Goal: Information Seeking & Learning: Learn about a topic

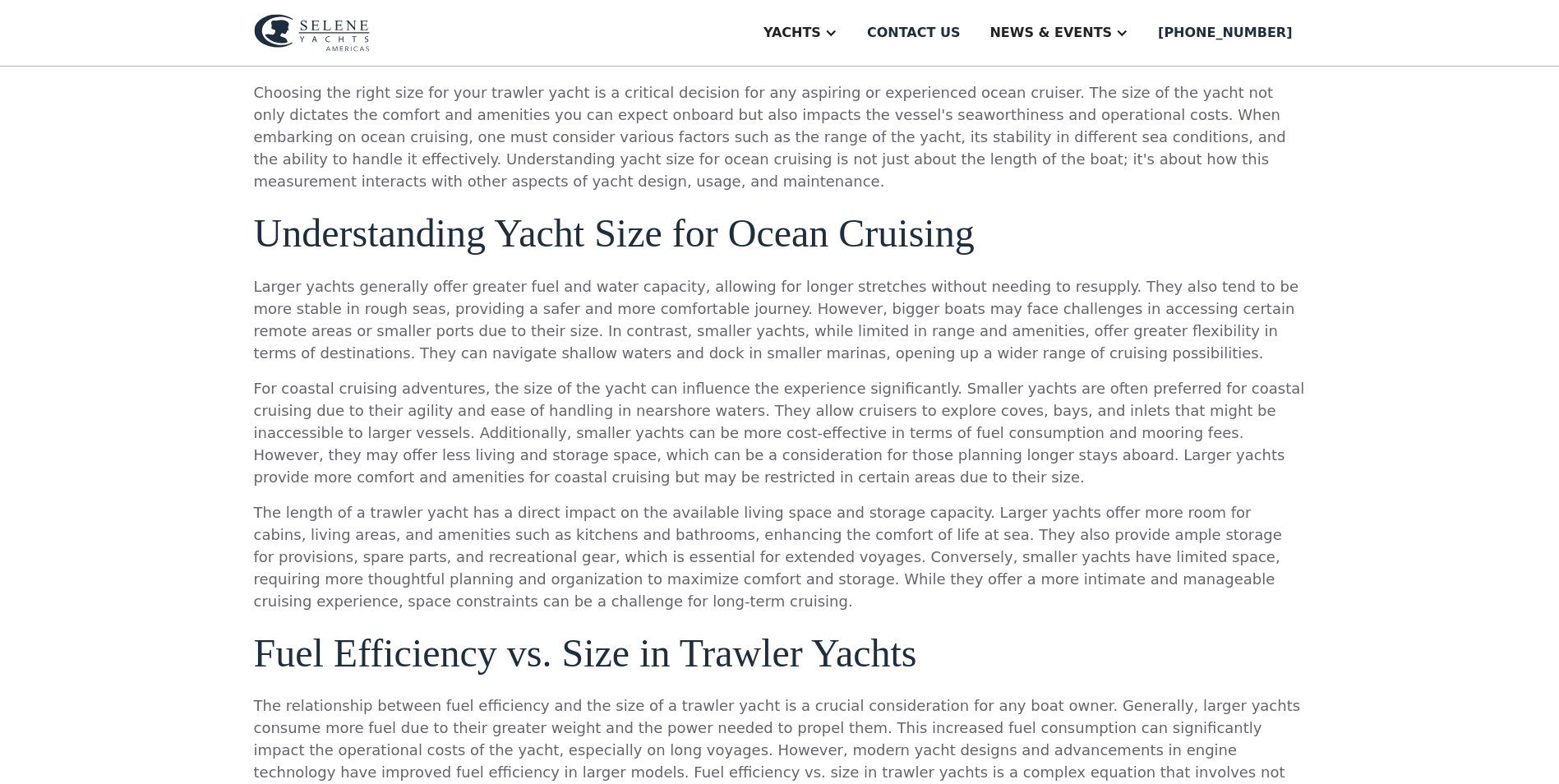
scroll to position [1150, 0]
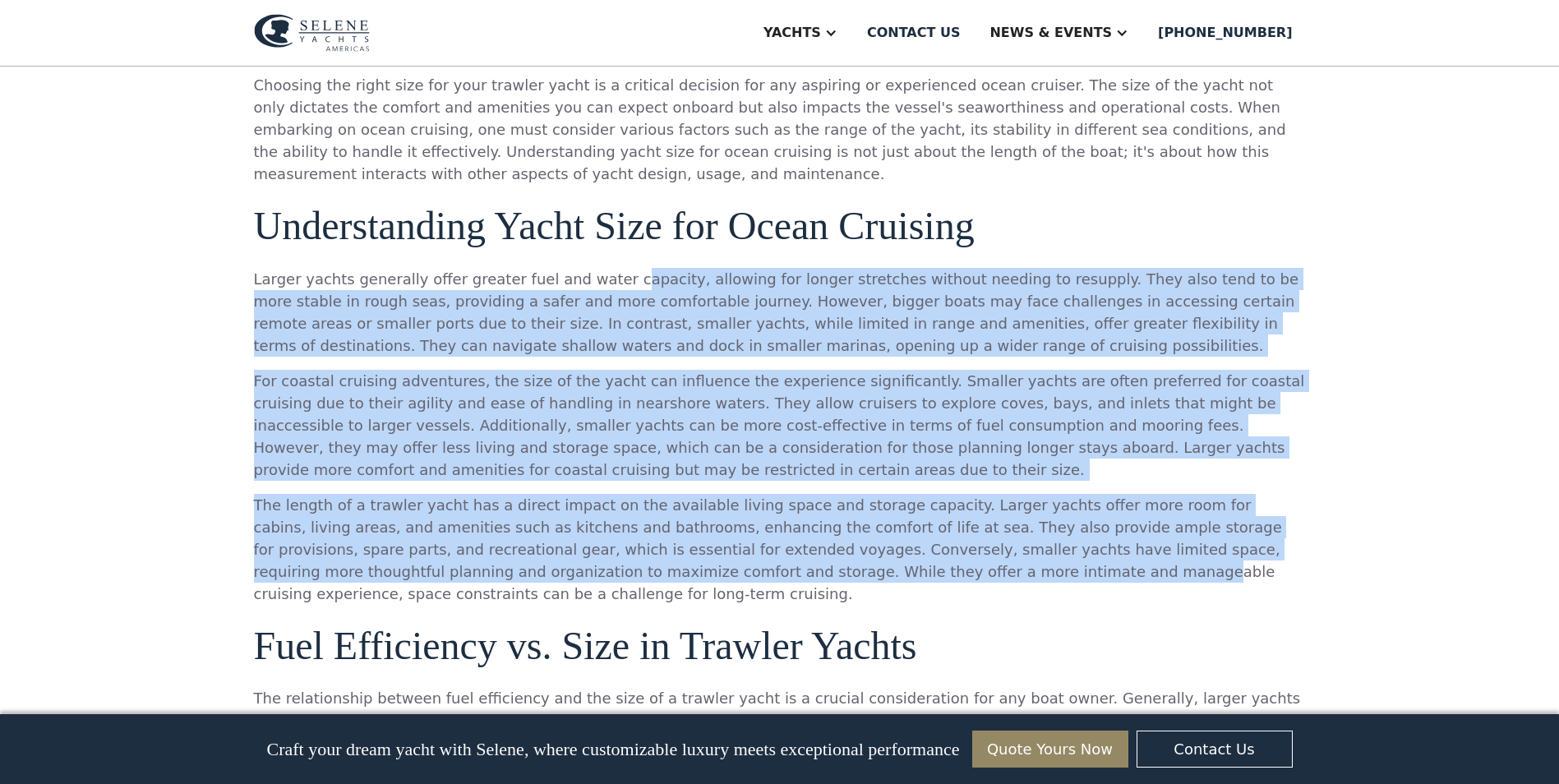
drag, startPoint x: 596, startPoint y: 243, endPoint x: 693, endPoint y: 559, distance: 330.6
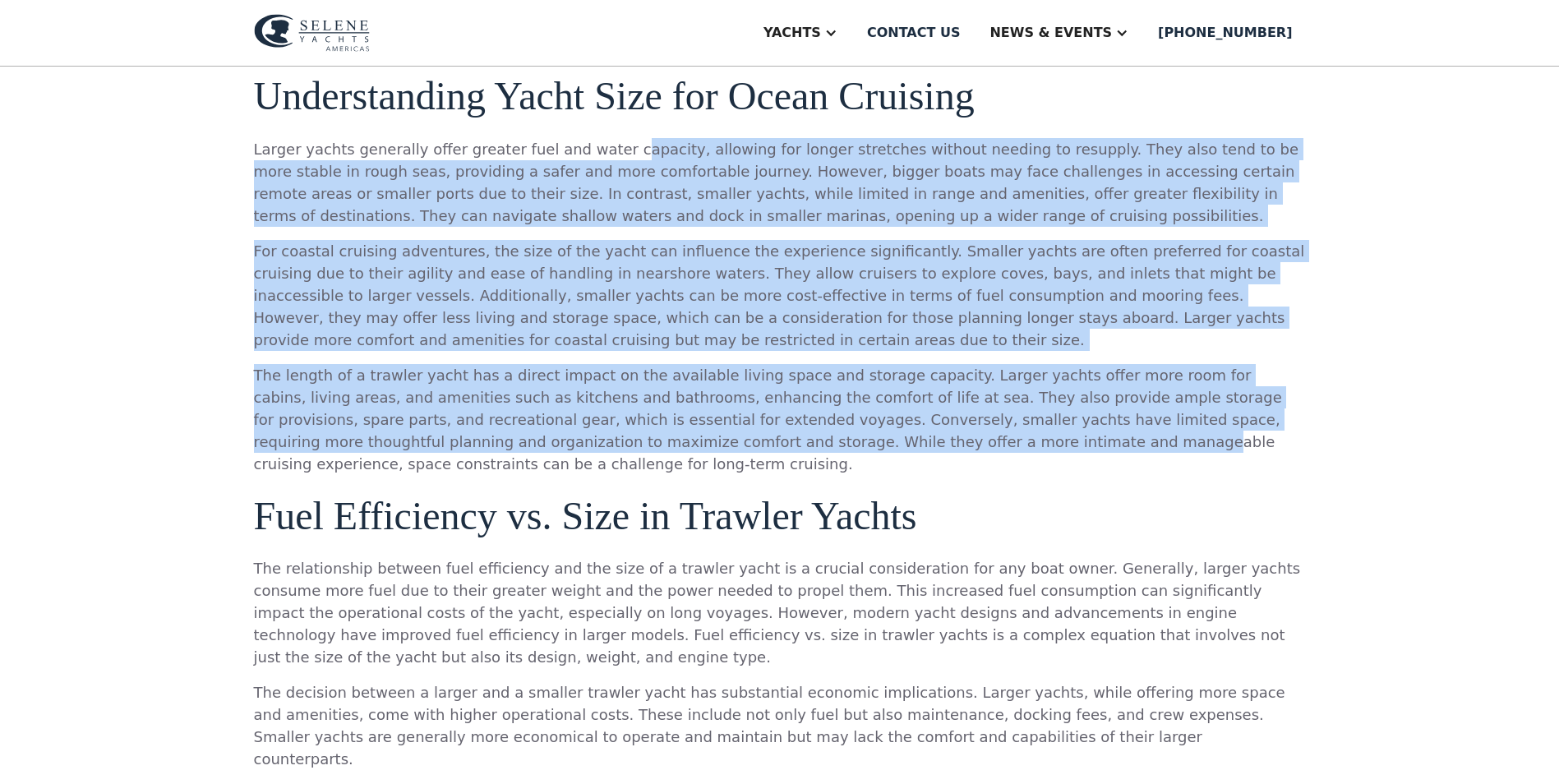
scroll to position [221, 0]
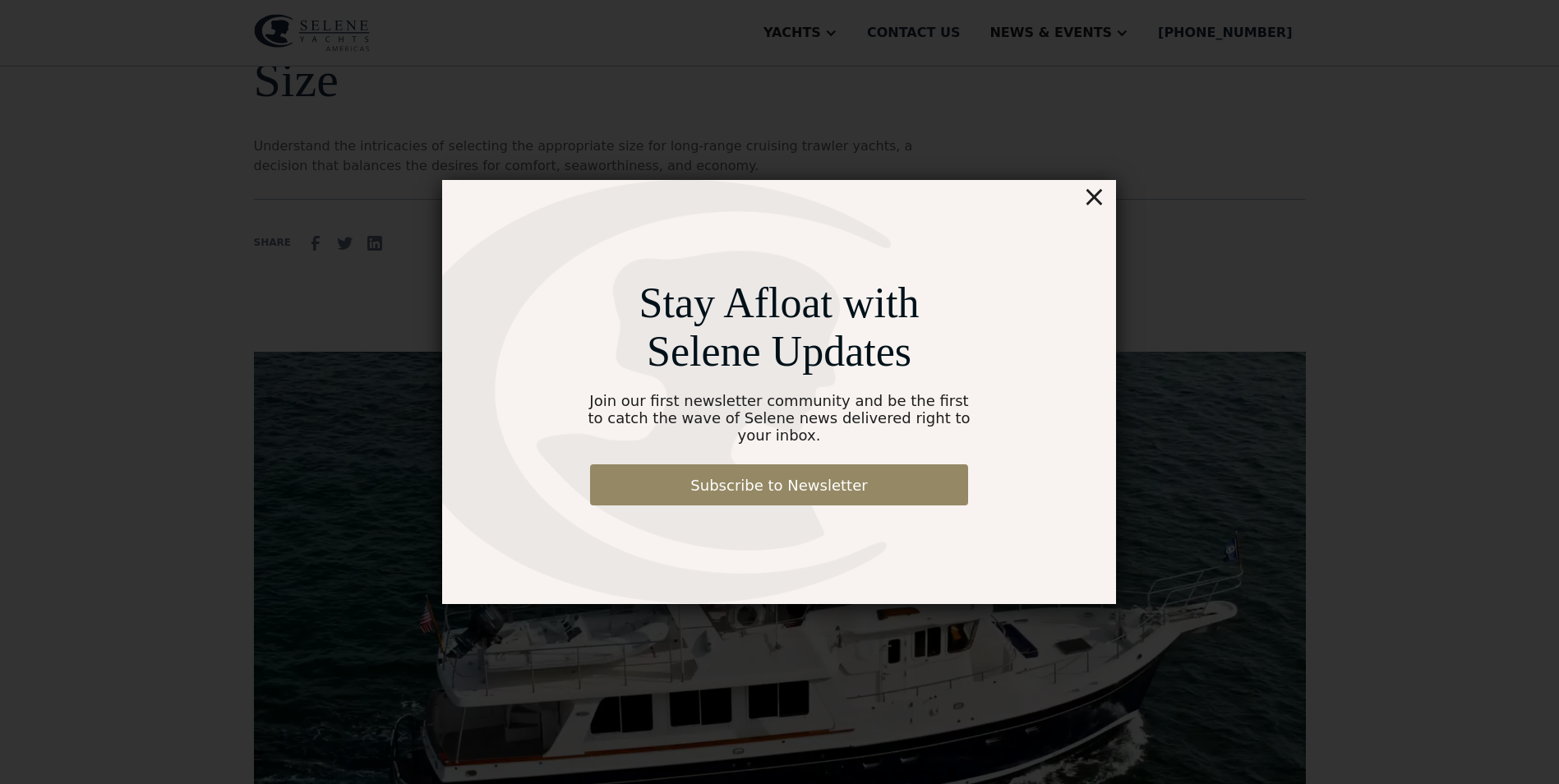
click at [1101, 210] on div "×" at bounding box center [1094, 196] width 24 height 33
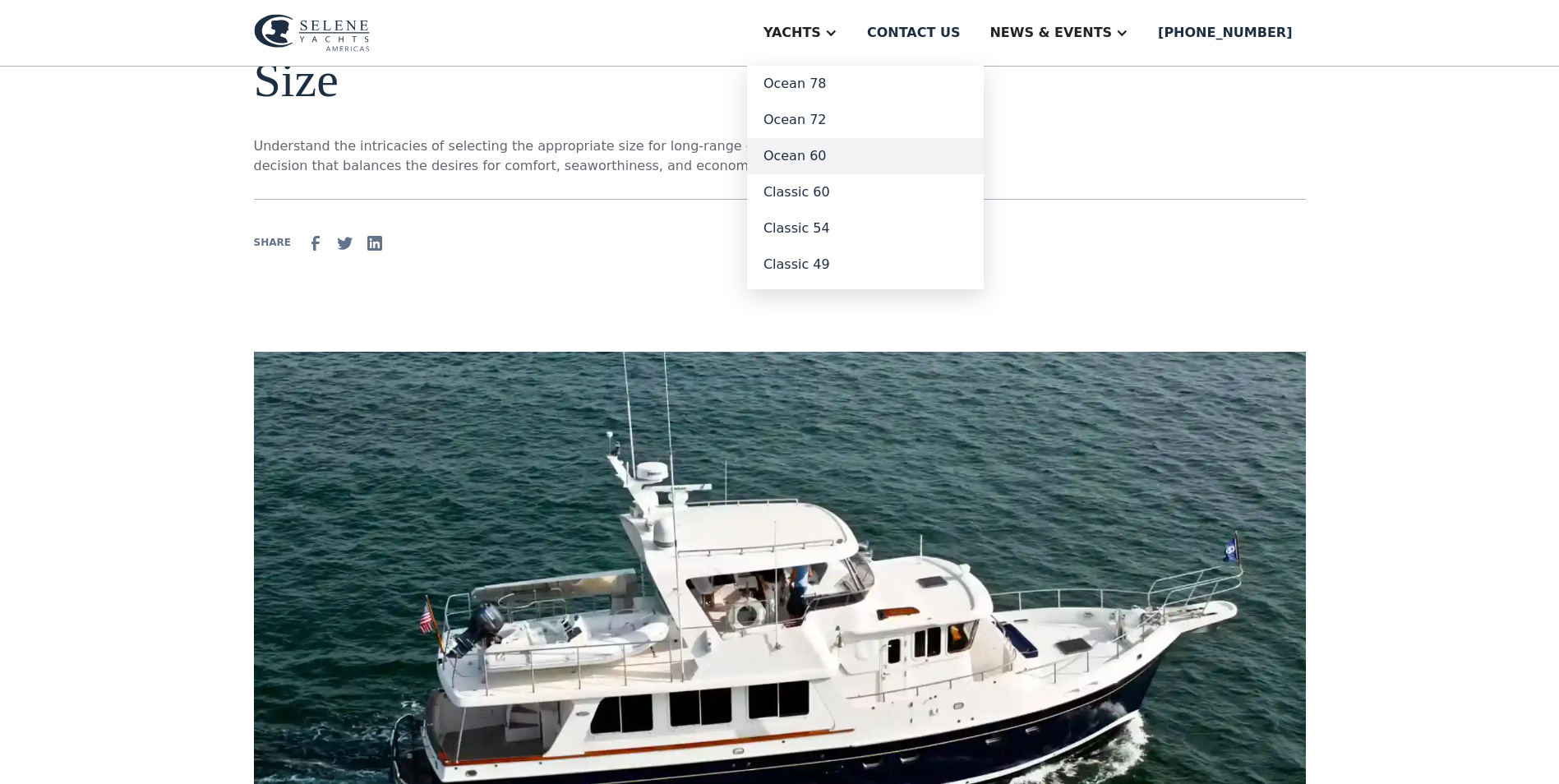
click at [873, 160] on link "Ocean 60" at bounding box center [865, 155] width 237 height 37
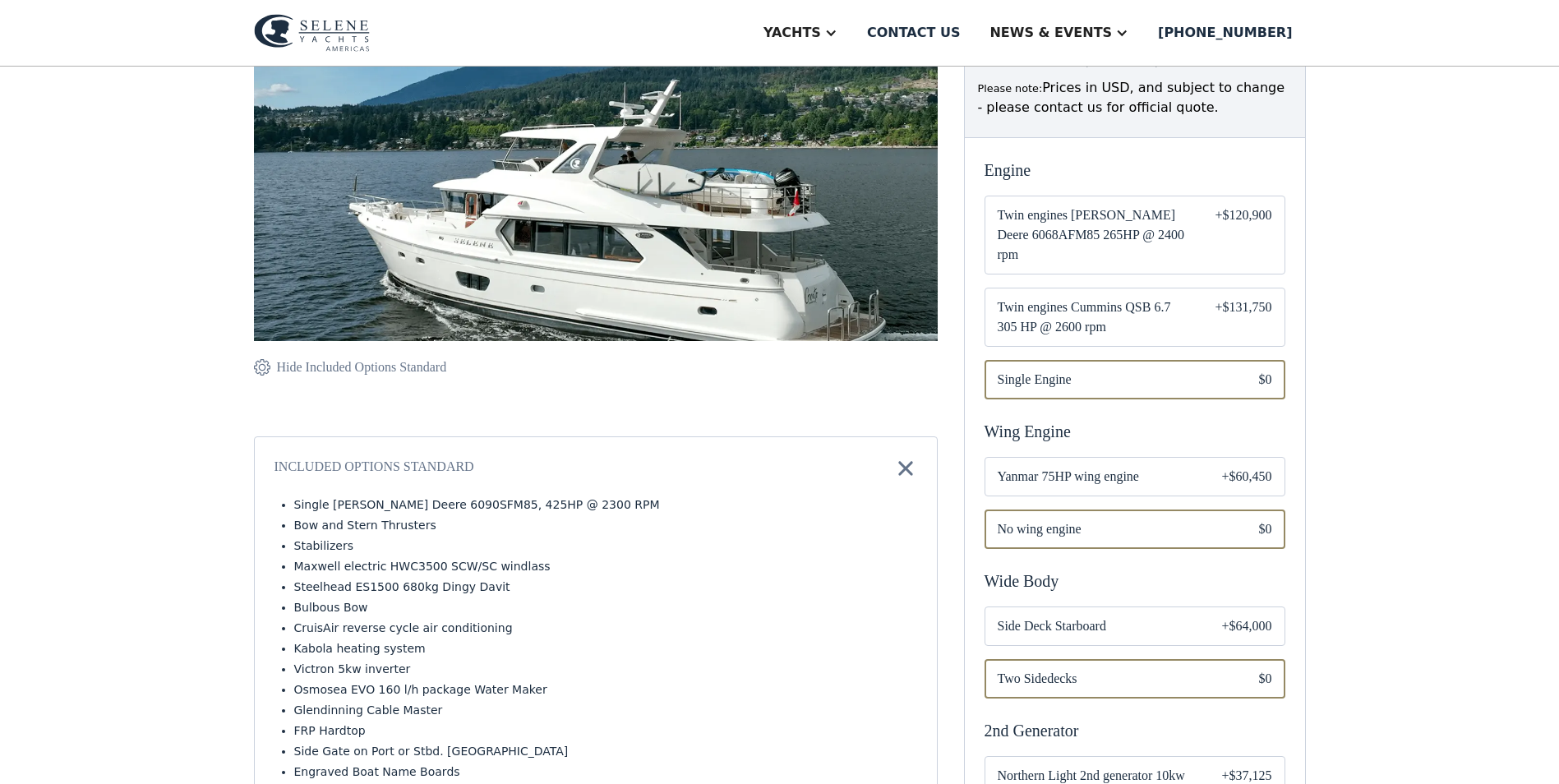
scroll to position [246, 0]
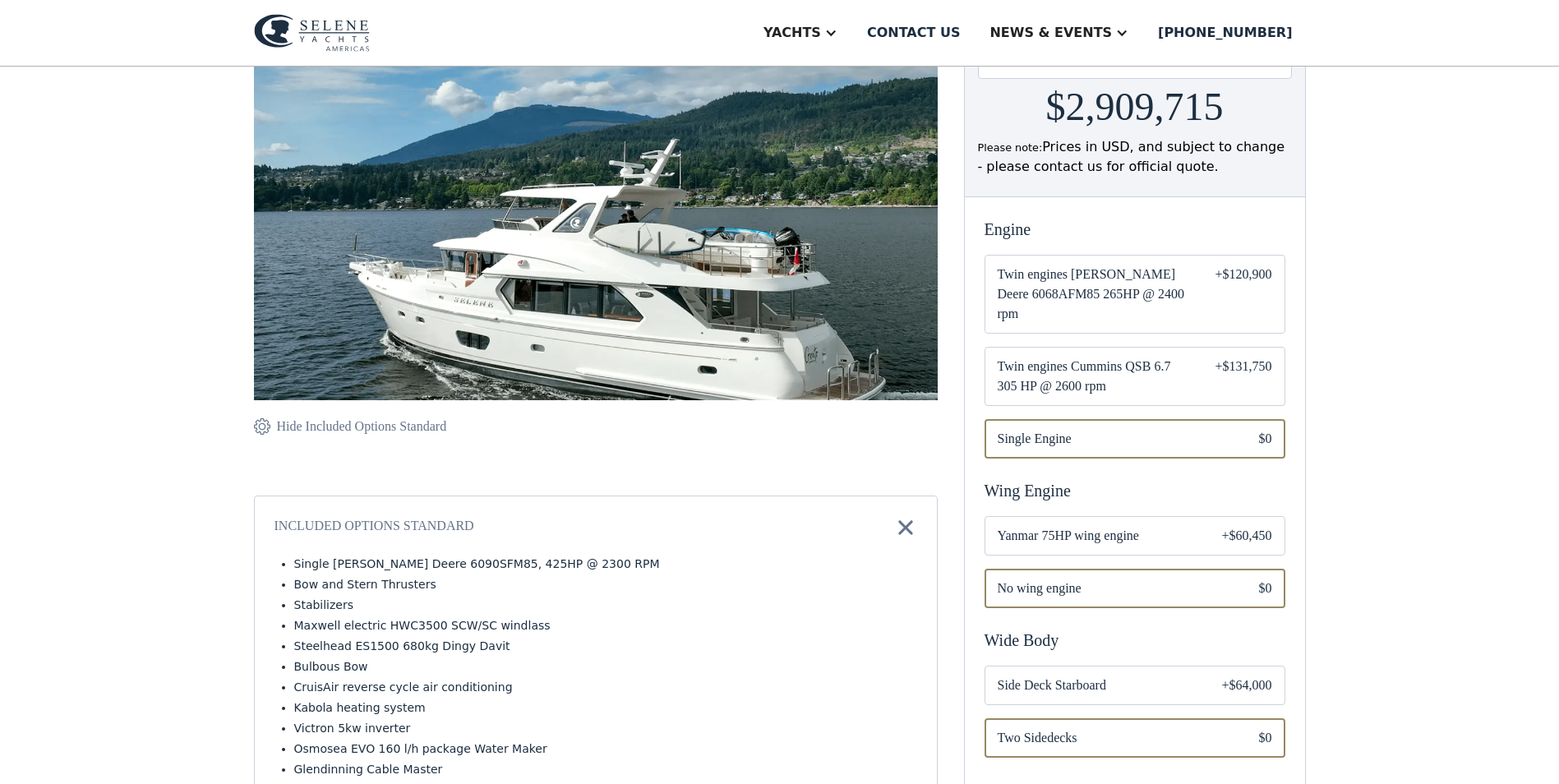
click at [1023, 364] on span "Twin engines Cummins QSB 6.7 305 HP @ 2600 rpm" at bounding box center [1092, 376] width 191 height 40
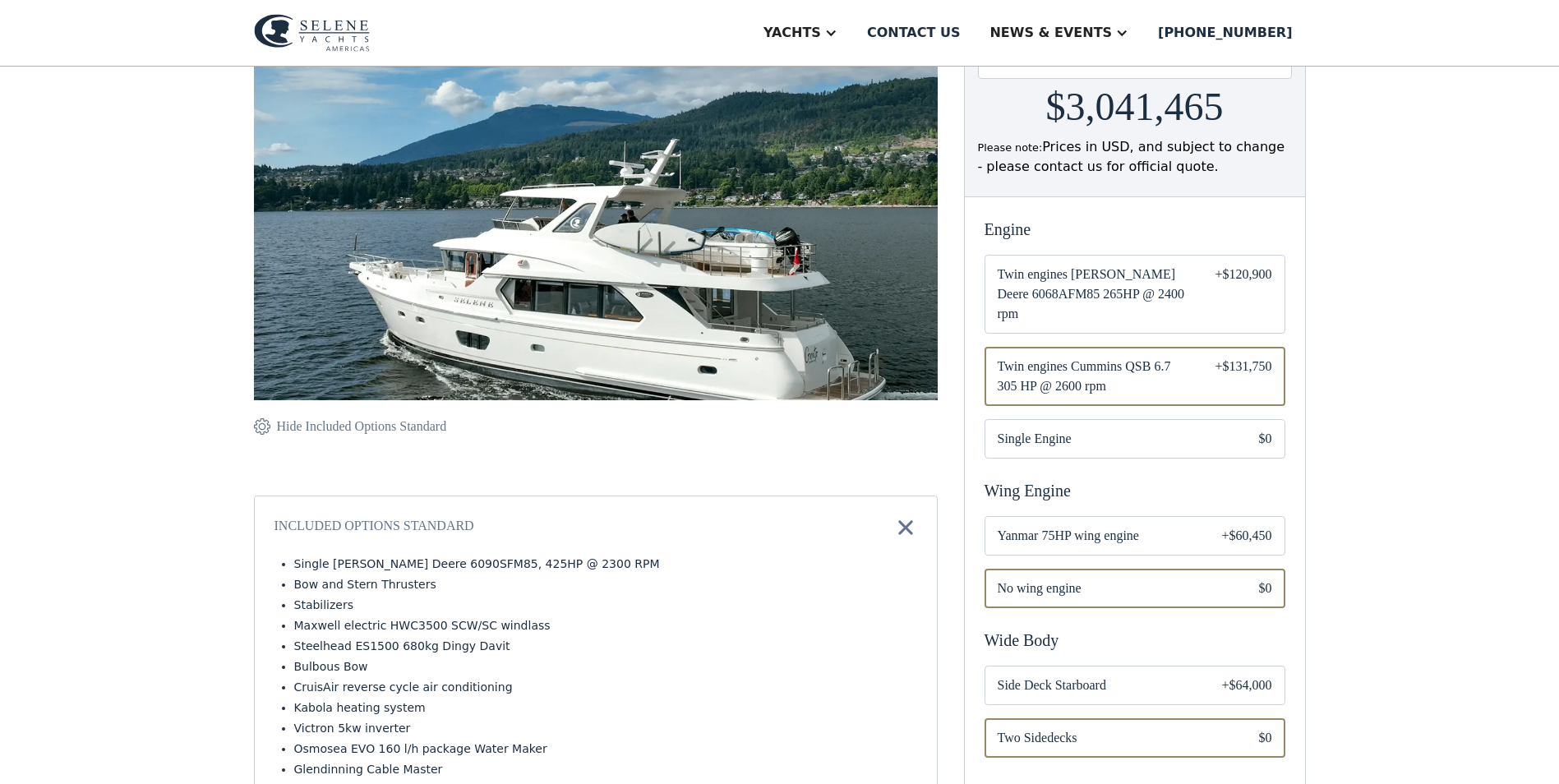
click at [1030, 526] on span "Yanmar 75HP wing engine" at bounding box center [1096, 536] width 198 height 20
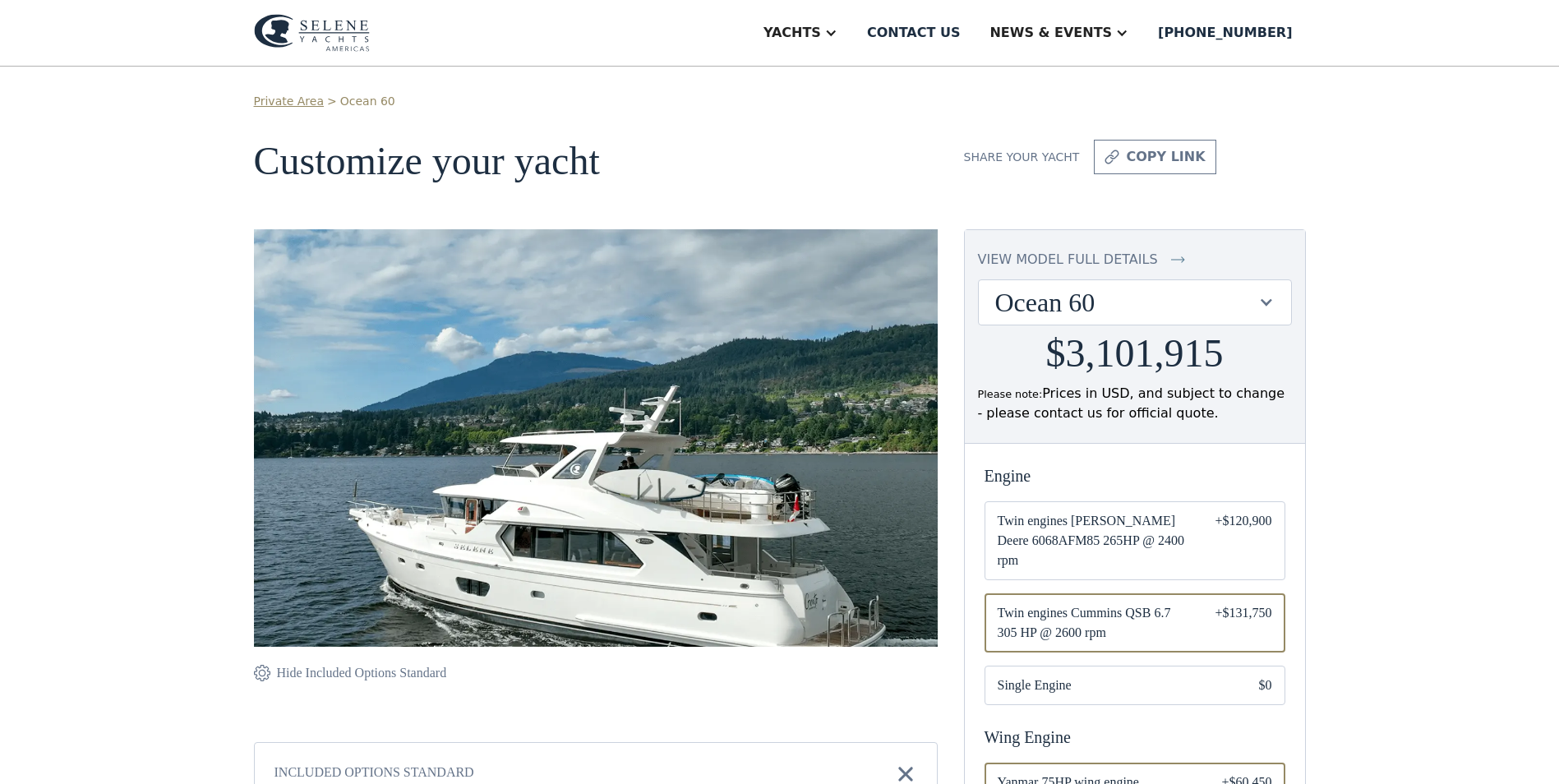
click at [1046, 259] on div "view model full details" at bounding box center [1069, 259] width 180 height 20
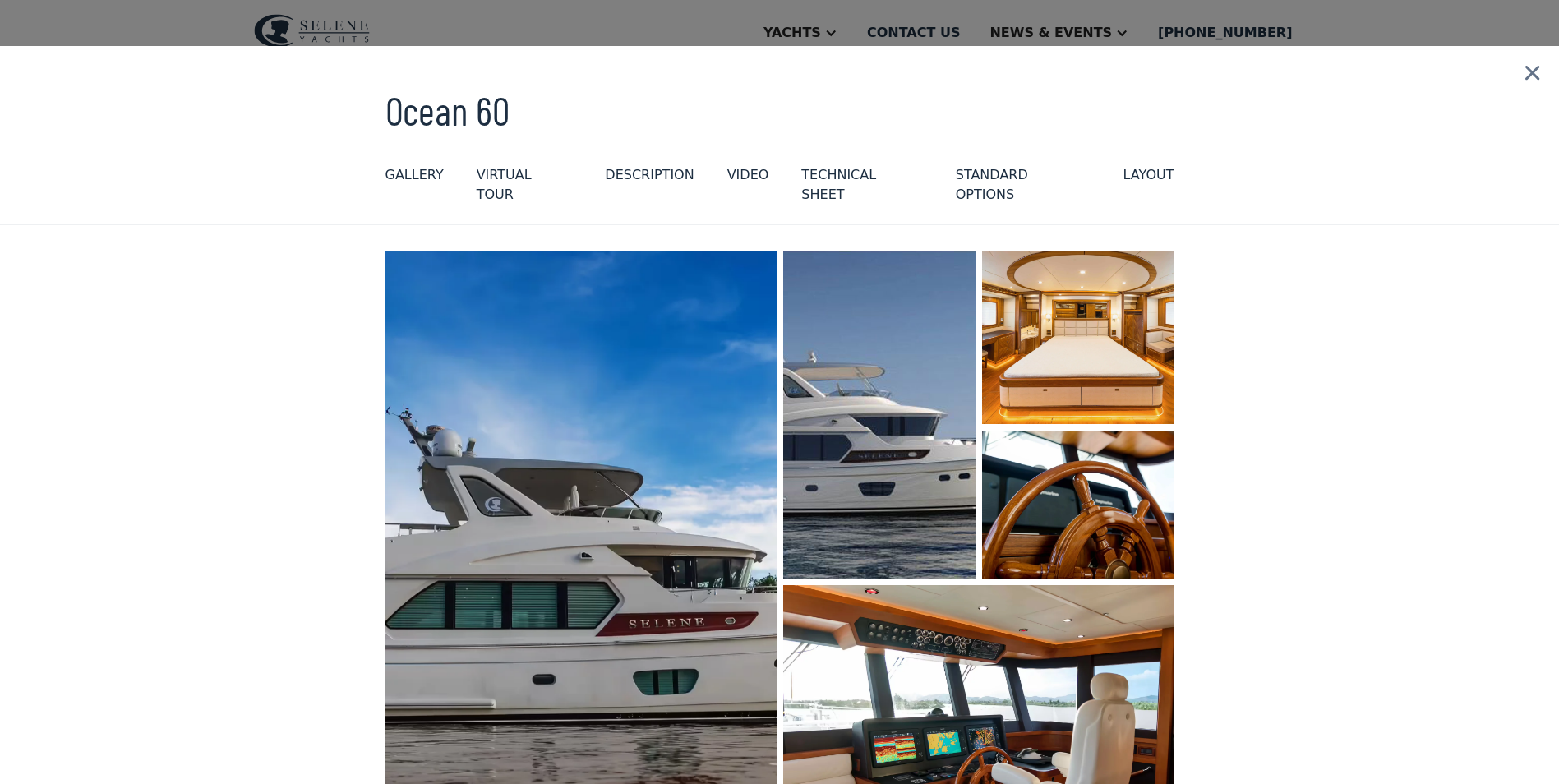
click at [825, 181] on div "Technical sheet" at bounding box center [862, 185] width 121 height 40
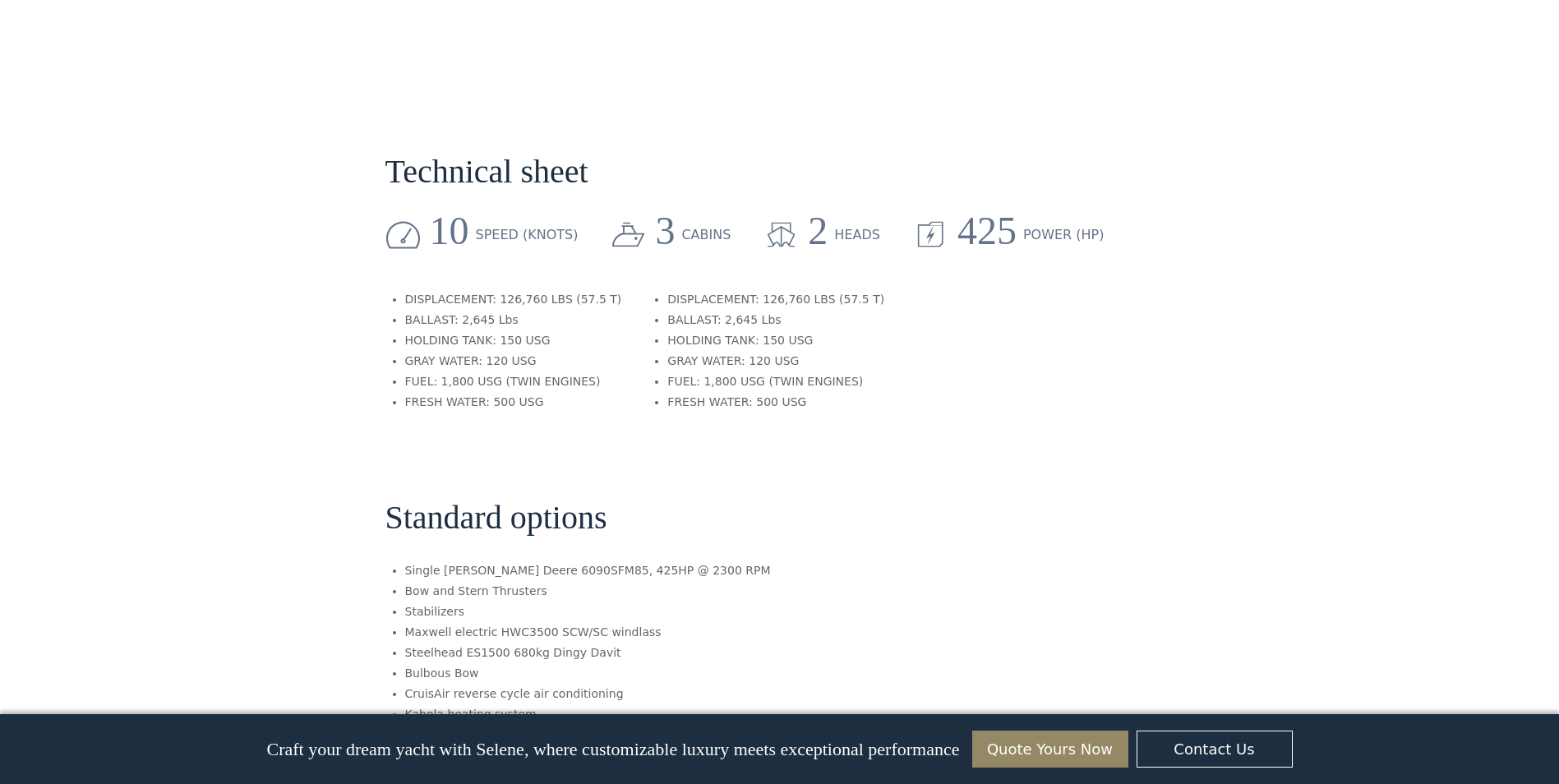
scroll to position [2498, 0]
drag, startPoint x: 660, startPoint y: 232, endPoint x: 664, endPoint y: 318, distance: 86.1
click at [665, 317] on ul "DISPLACEMENT: 126,760 LBS (57.5 T) BALLAST: 2,645 Lbs HOLDING TANK: 150 USG GRA…" at bounding box center [766, 351] width 237 height 123
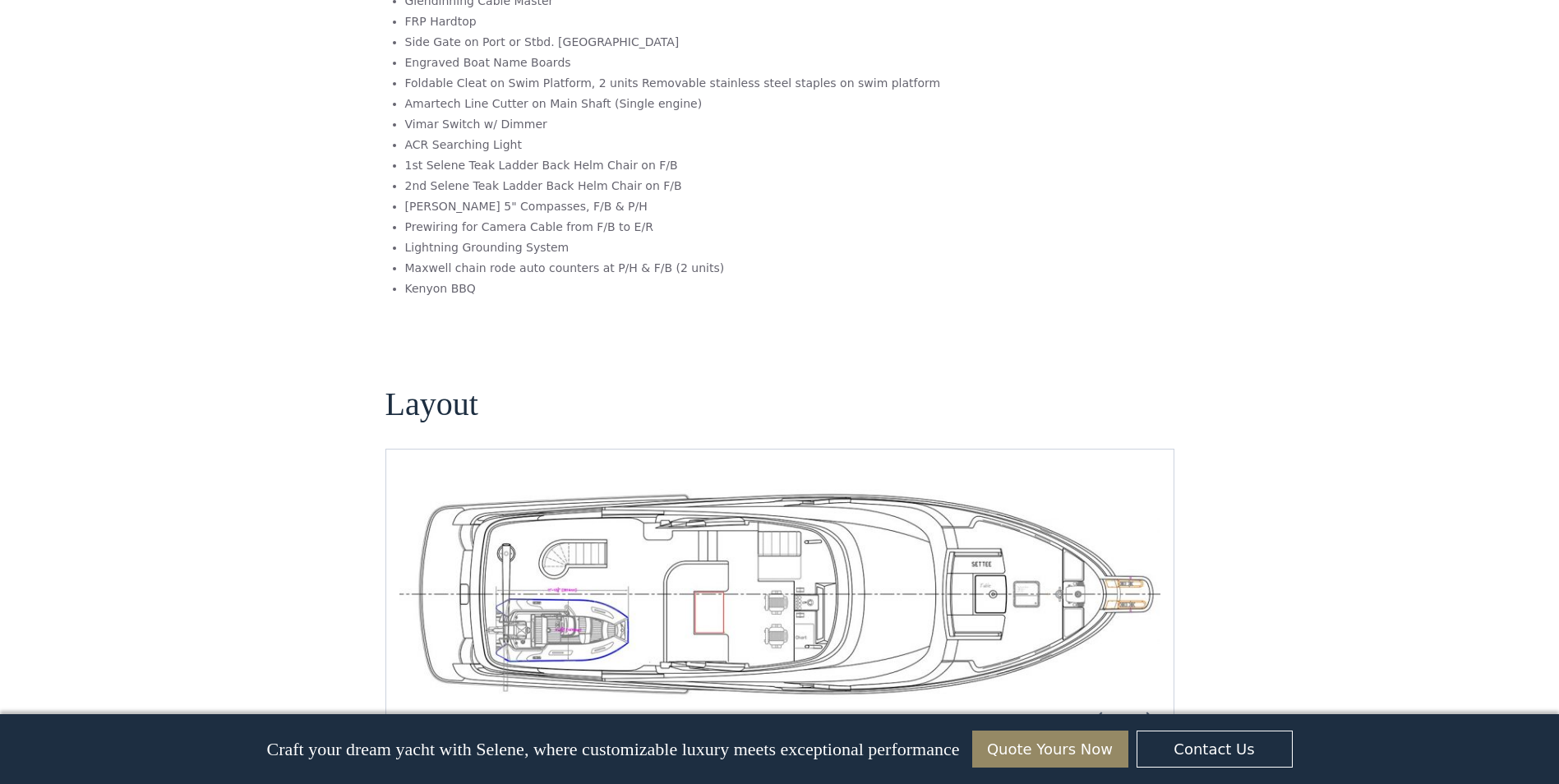
scroll to position [529, 0]
click at [1139, 698] on img "Next slide" at bounding box center [1148, 718] width 40 height 40
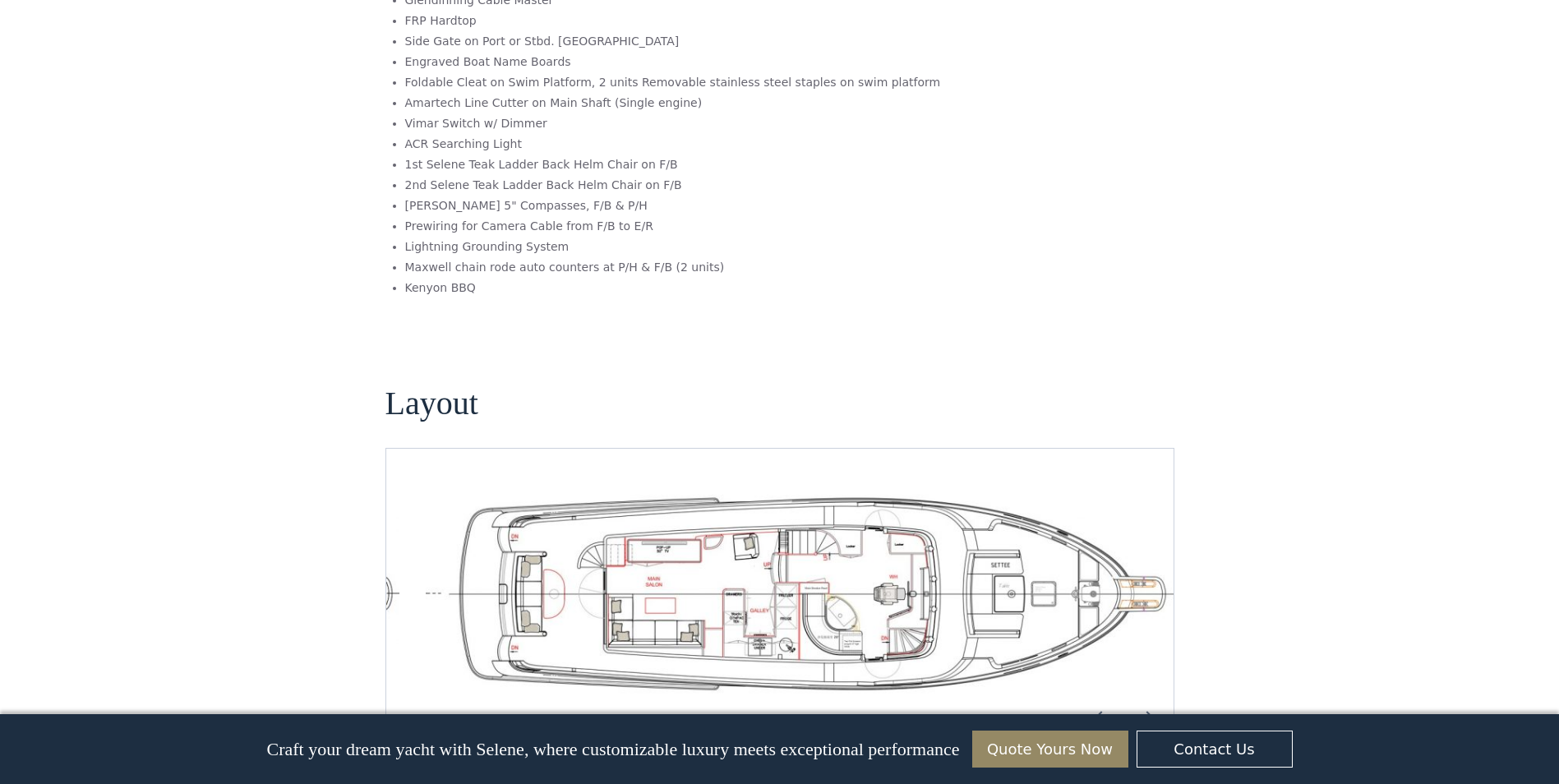
click at [1139, 698] on img "Next slide" at bounding box center [1148, 718] width 40 height 40
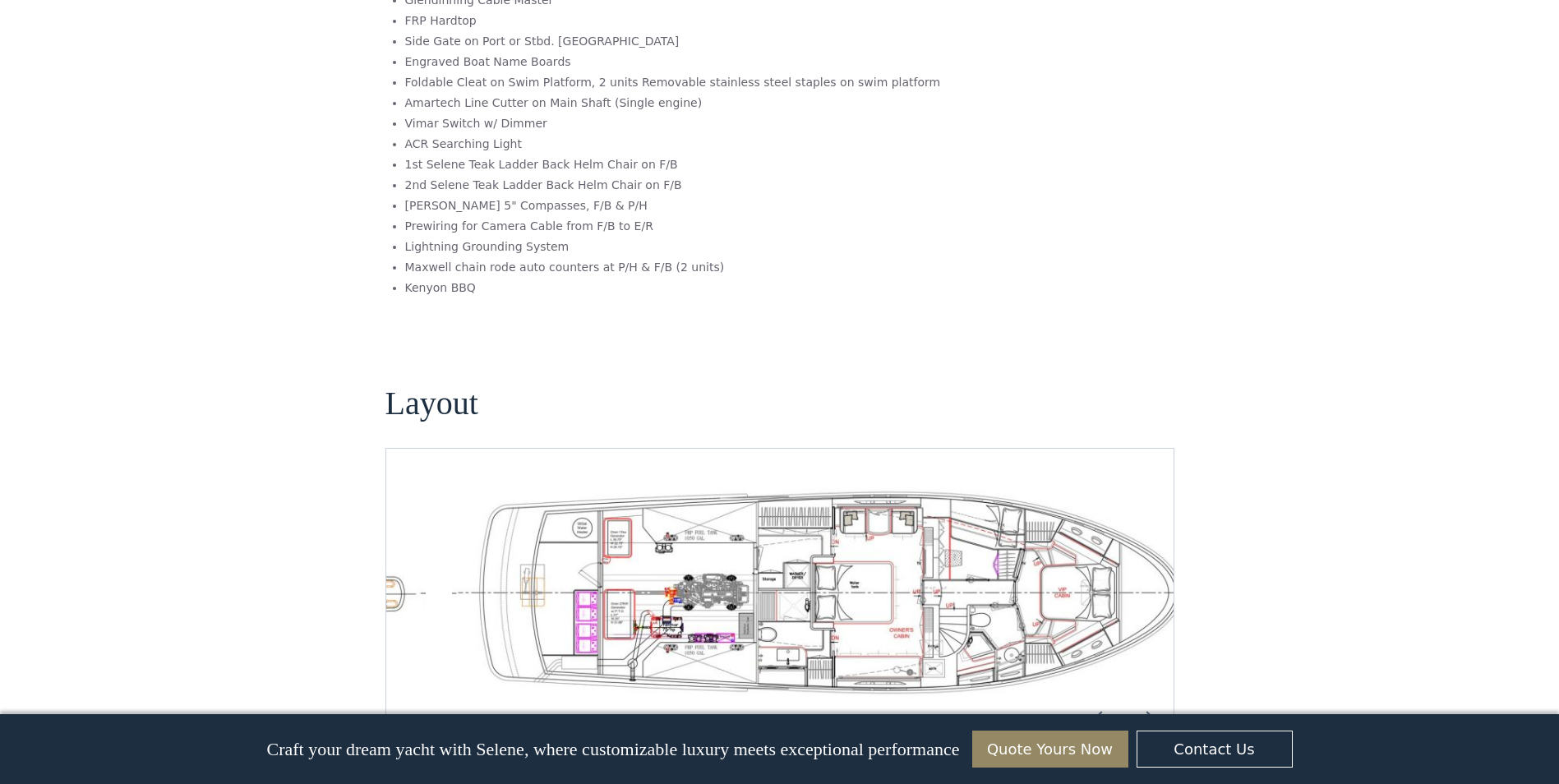
click at [1139, 698] on img "Next slide" at bounding box center [1148, 718] width 40 height 40
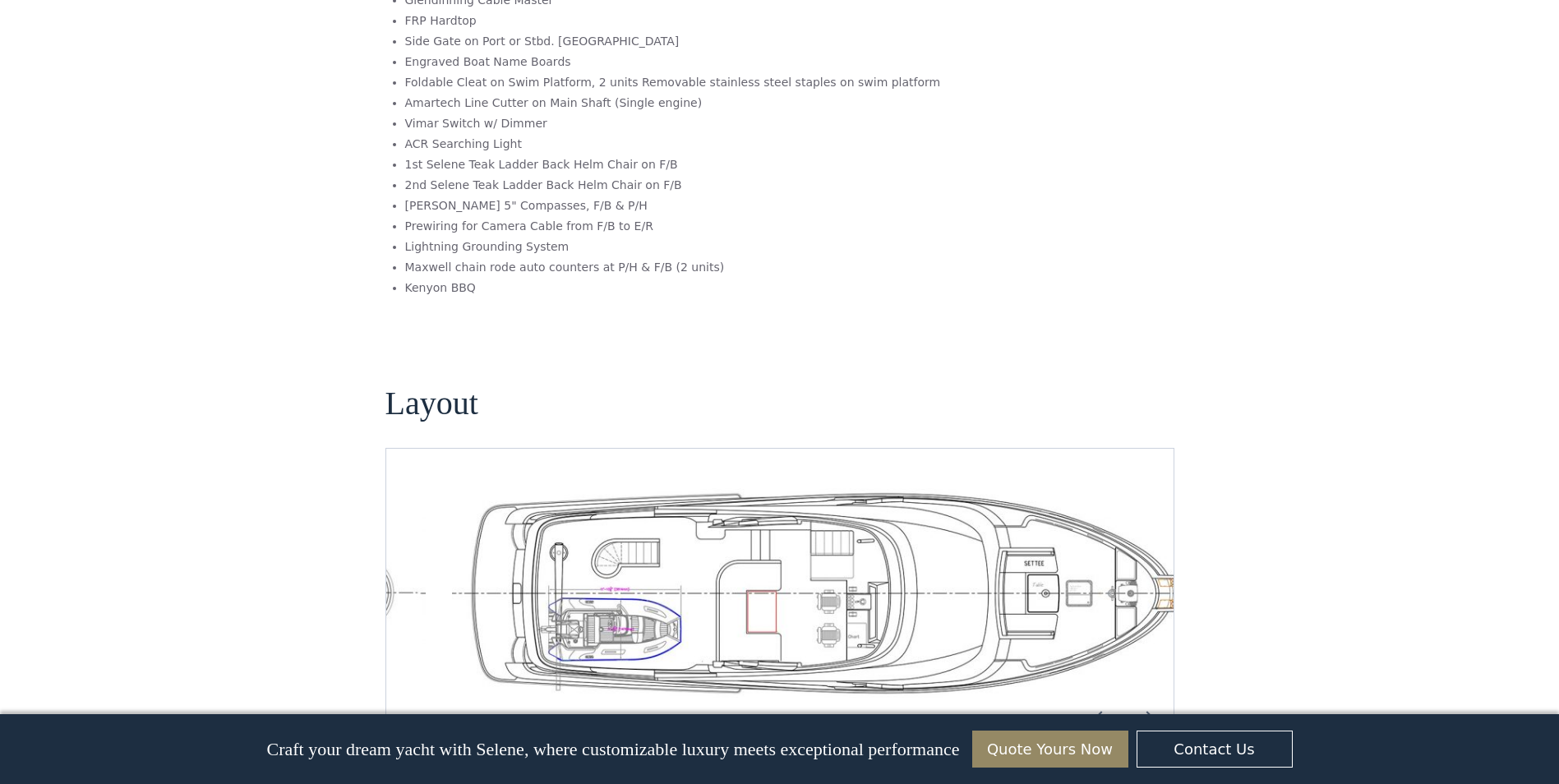
click at [1139, 698] on img "Next slide" at bounding box center [1148, 718] width 40 height 40
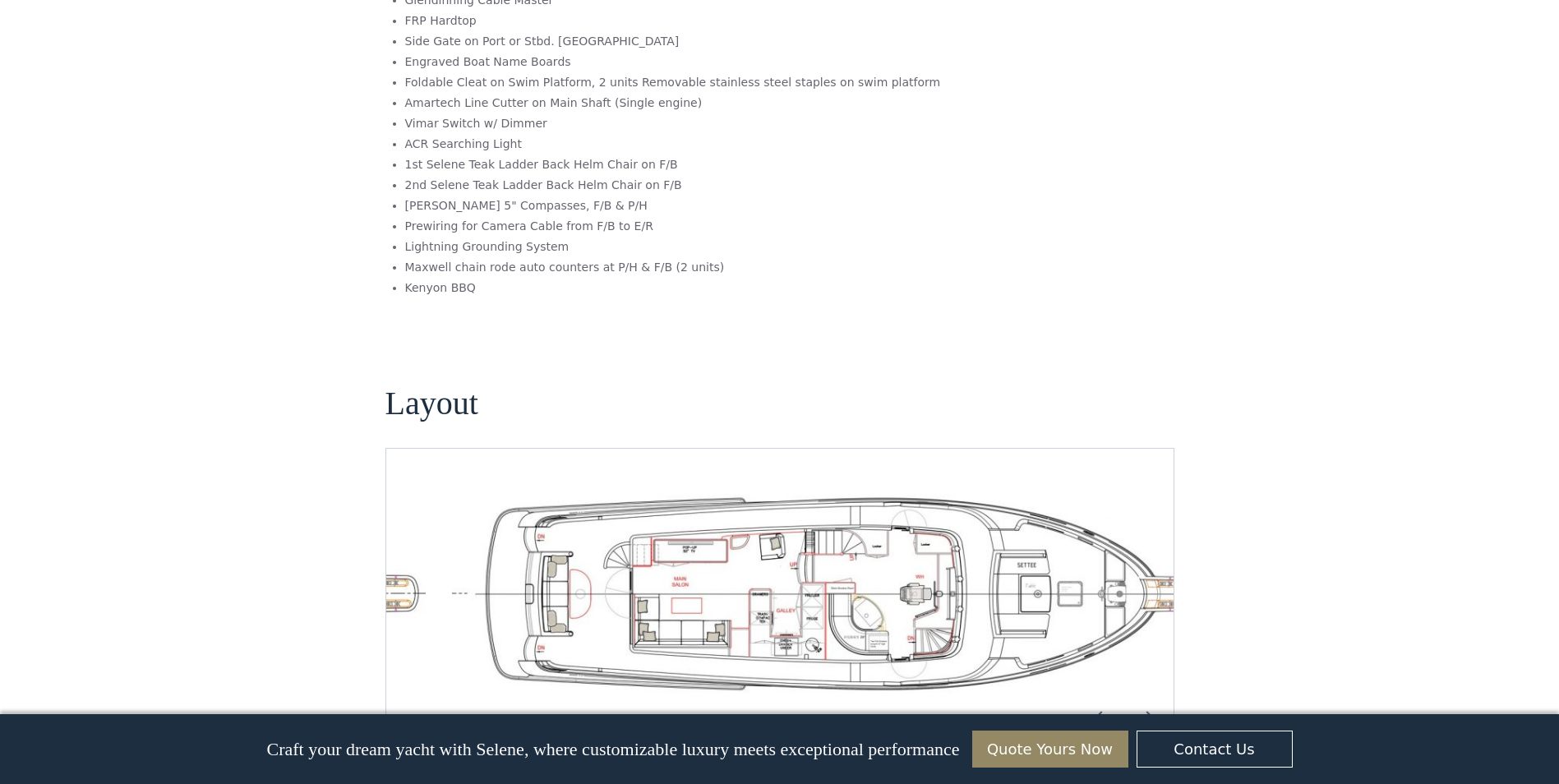
click at [1139, 698] on img "Next slide" at bounding box center [1148, 718] width 40 height 40
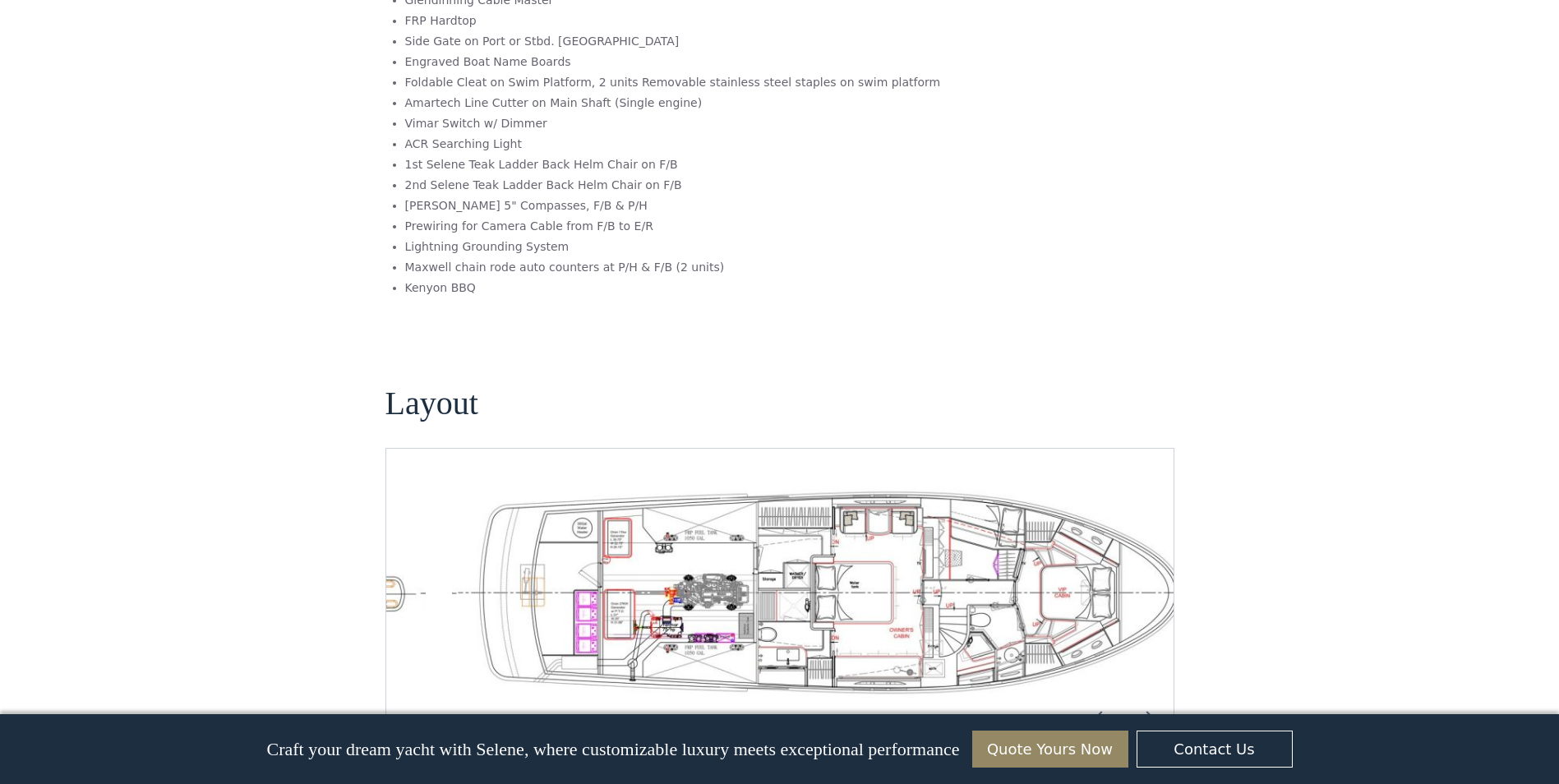
click at [1139, 698] on img "Next slide" at bounding box center [1148, 718] width 40 height 40
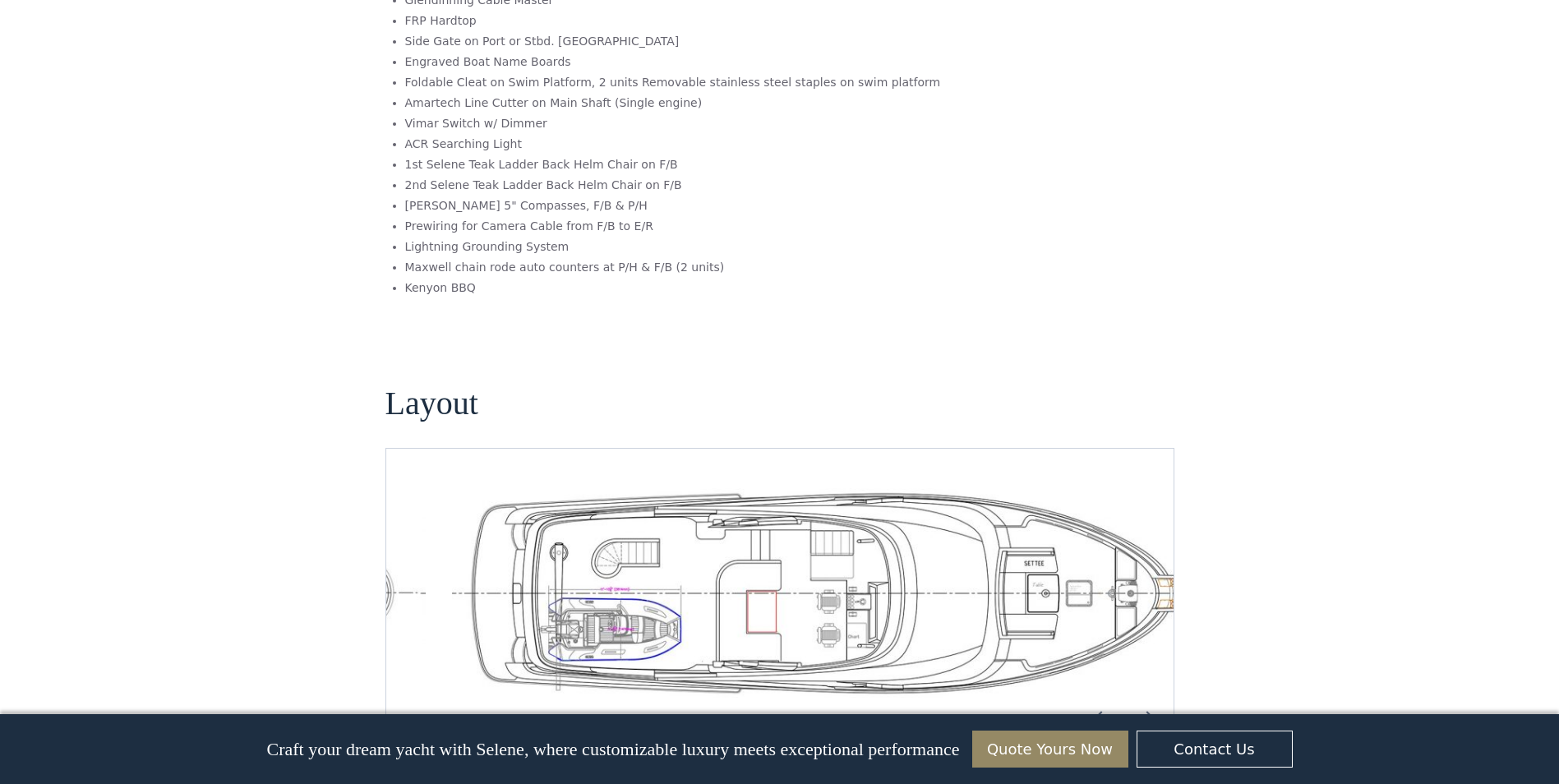
click at [1134, 698] on img "Next slide" at bounding box center [1148, 718] width 40 height 40
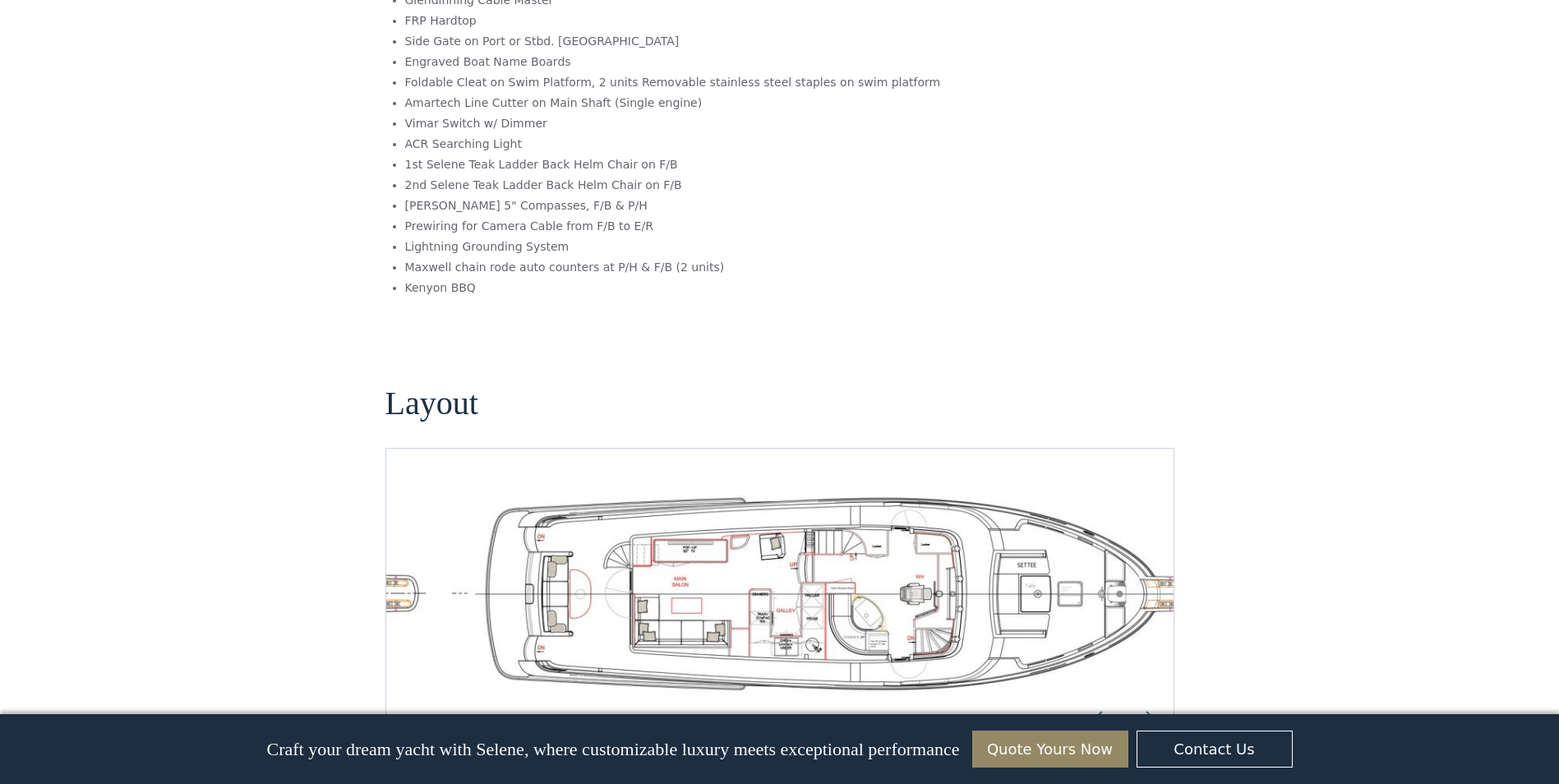
click at [1134, 698] on img "Next slide" at bounding box center [1148, 718] width 40 height 40
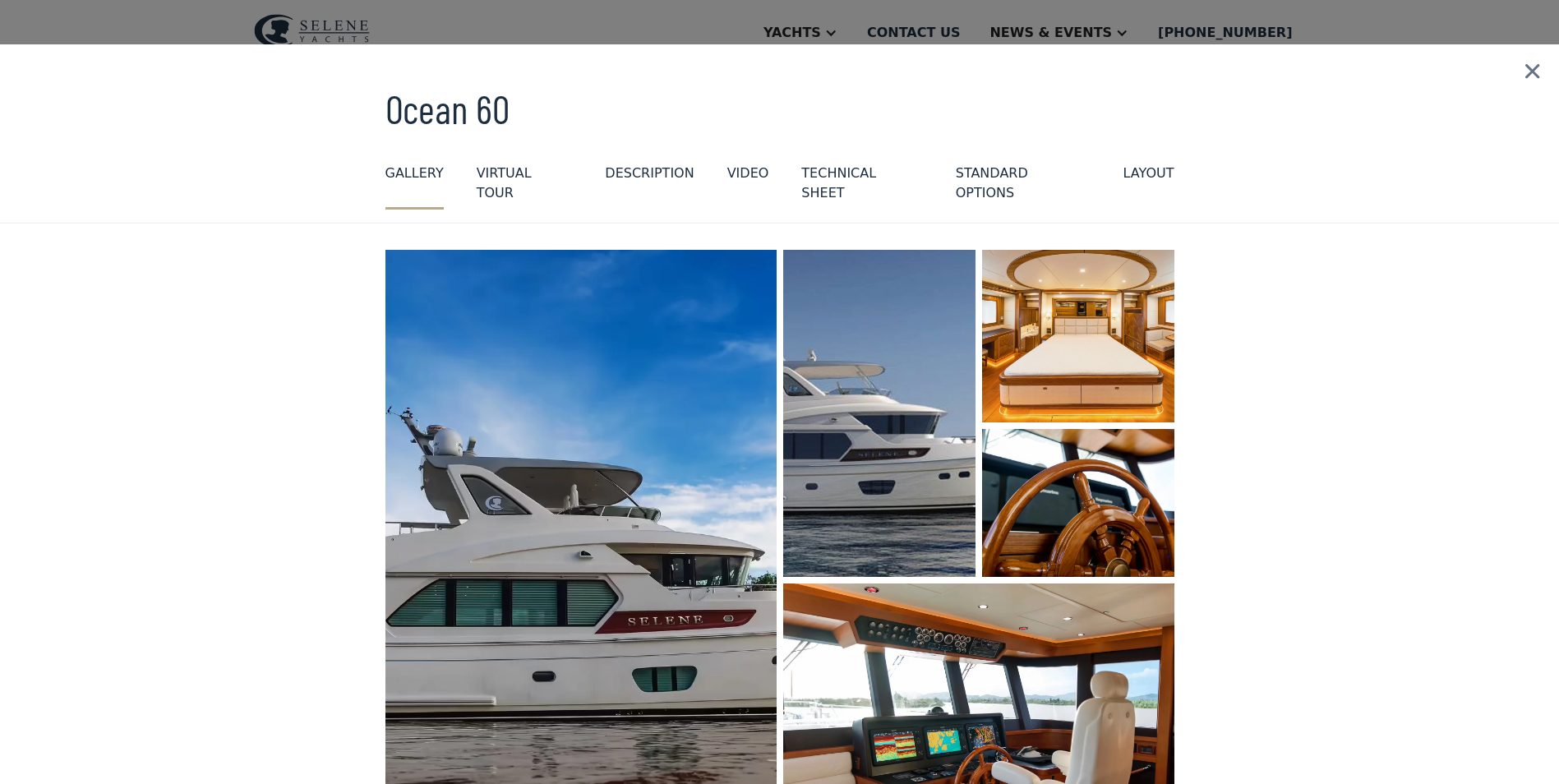
scroll to position [0, 0]
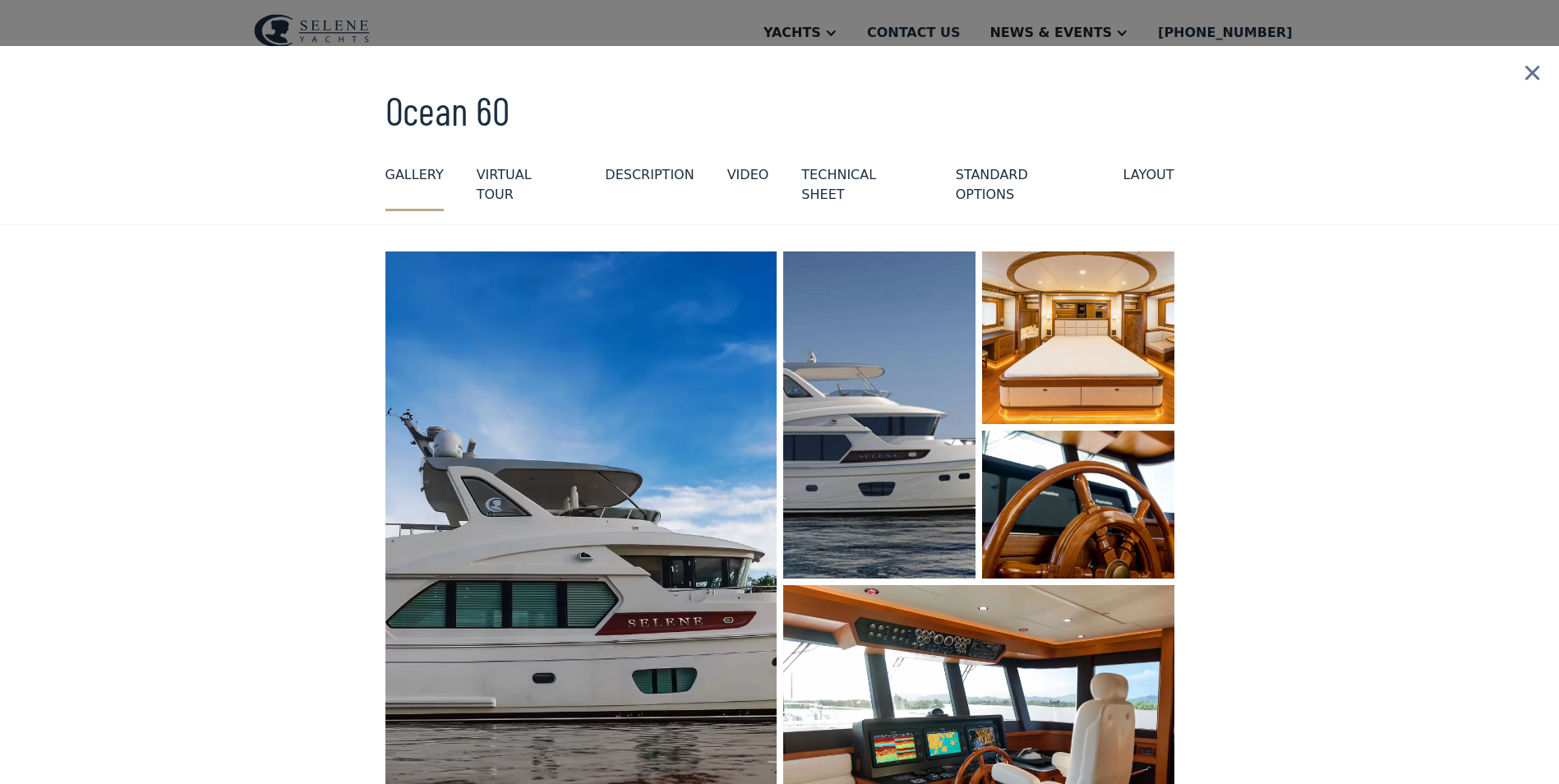
click at [956, 168] on div "standard options" at bounding box center [1023, 185] width 135 height 40
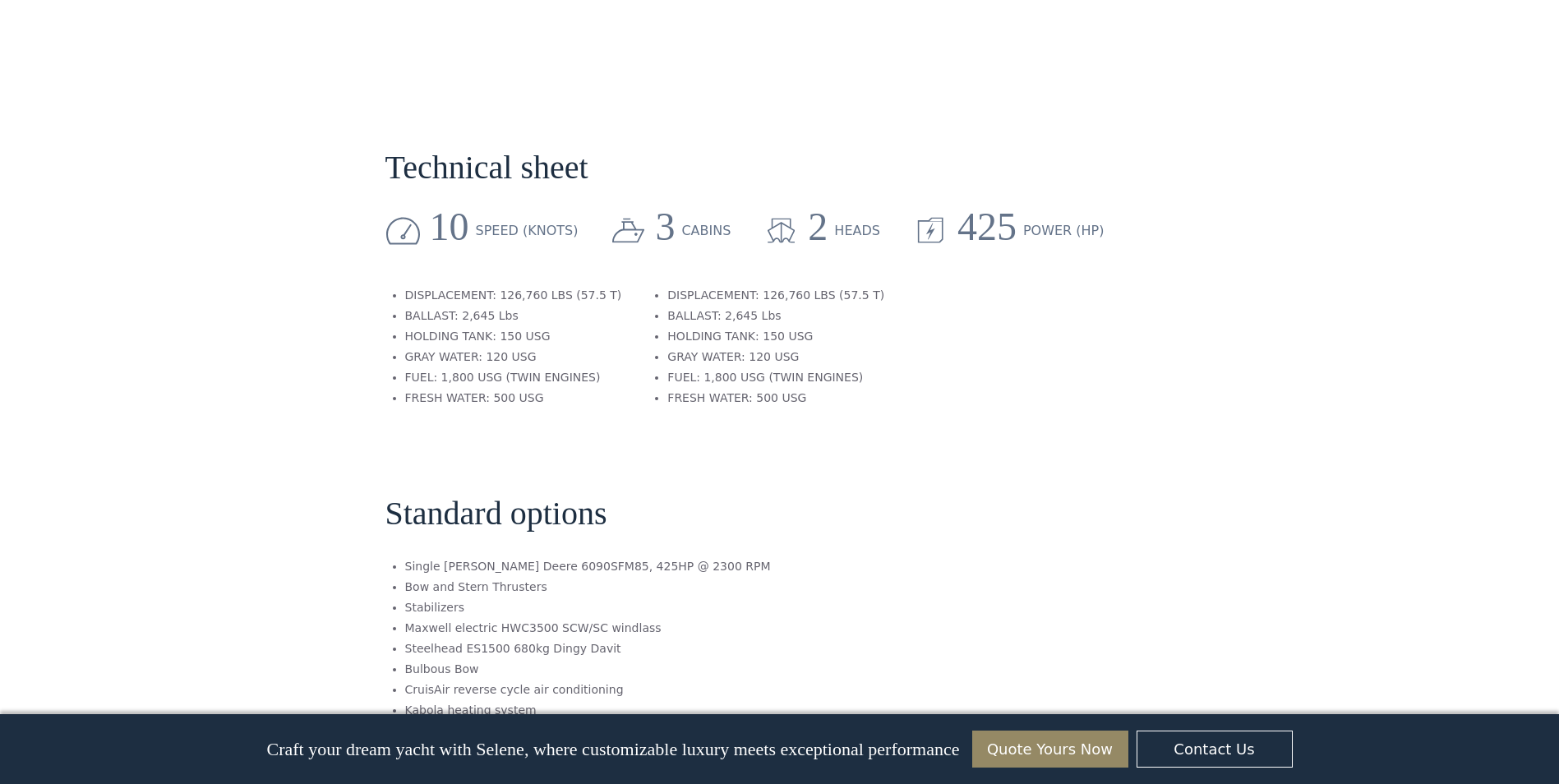
scroll to position [2497, 0]
